Goal: Information Seeking & Learning: Learn about a topic

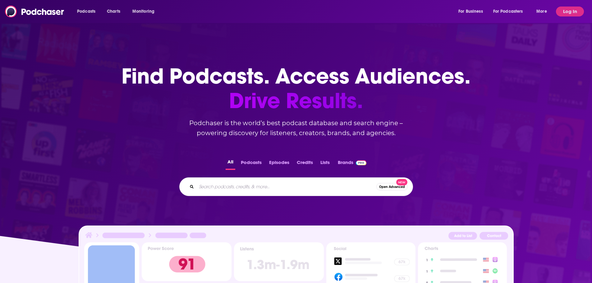
click at [246, 184] on input "Search podcasts, credits, & more..." at bounding box center [287, 187] width 180 height 10
type input "the [PERSON_NAME]"
click at [577, 12] on button "Log In" at bounding box center [570, 12] width 28 height 10
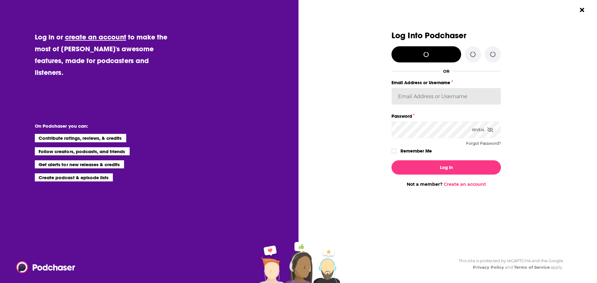
type input "HavasFormulab2b"
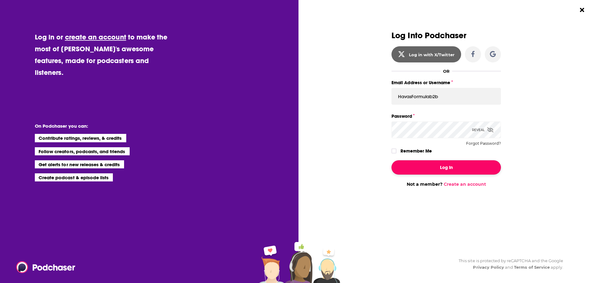
click at [437, 169] on button "Log In" at bounding box center [445, 167] width 109 height 14
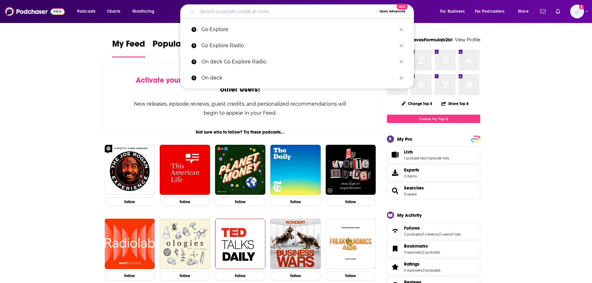
click at [234, 12] on input "Search podcasts, credits, & more..." at bounding box center [286, 12] width 179 height 10
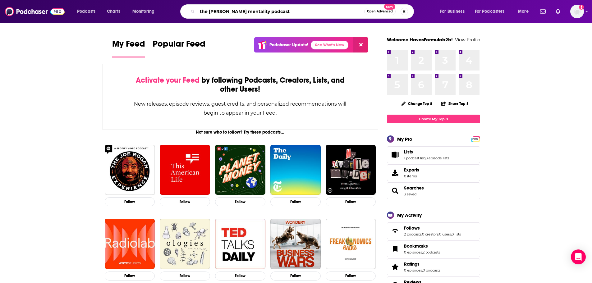
click at [229, 12] on input "the [PERSON_NAME] mentality podcast" at bounding box center [280, 12] width 167 height 10
type input "the [PERSON_NAME] mentality podcast"
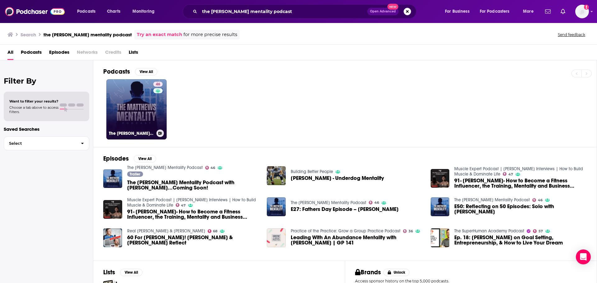
click at [133, 91] on link "46 The [PERSON_NAME] Mentality Podcast" at bounding box center [136, 109] width 60 height 60
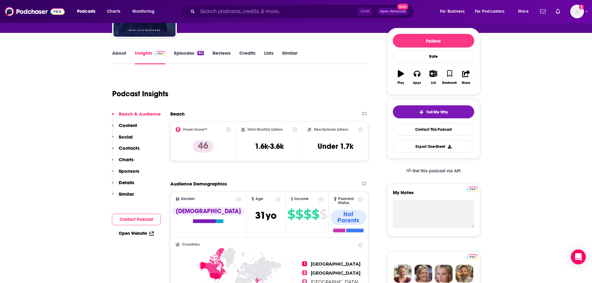
scroll to position [31, 0]
